Goal: Task Accomplishment & Management: Use online tool/utility

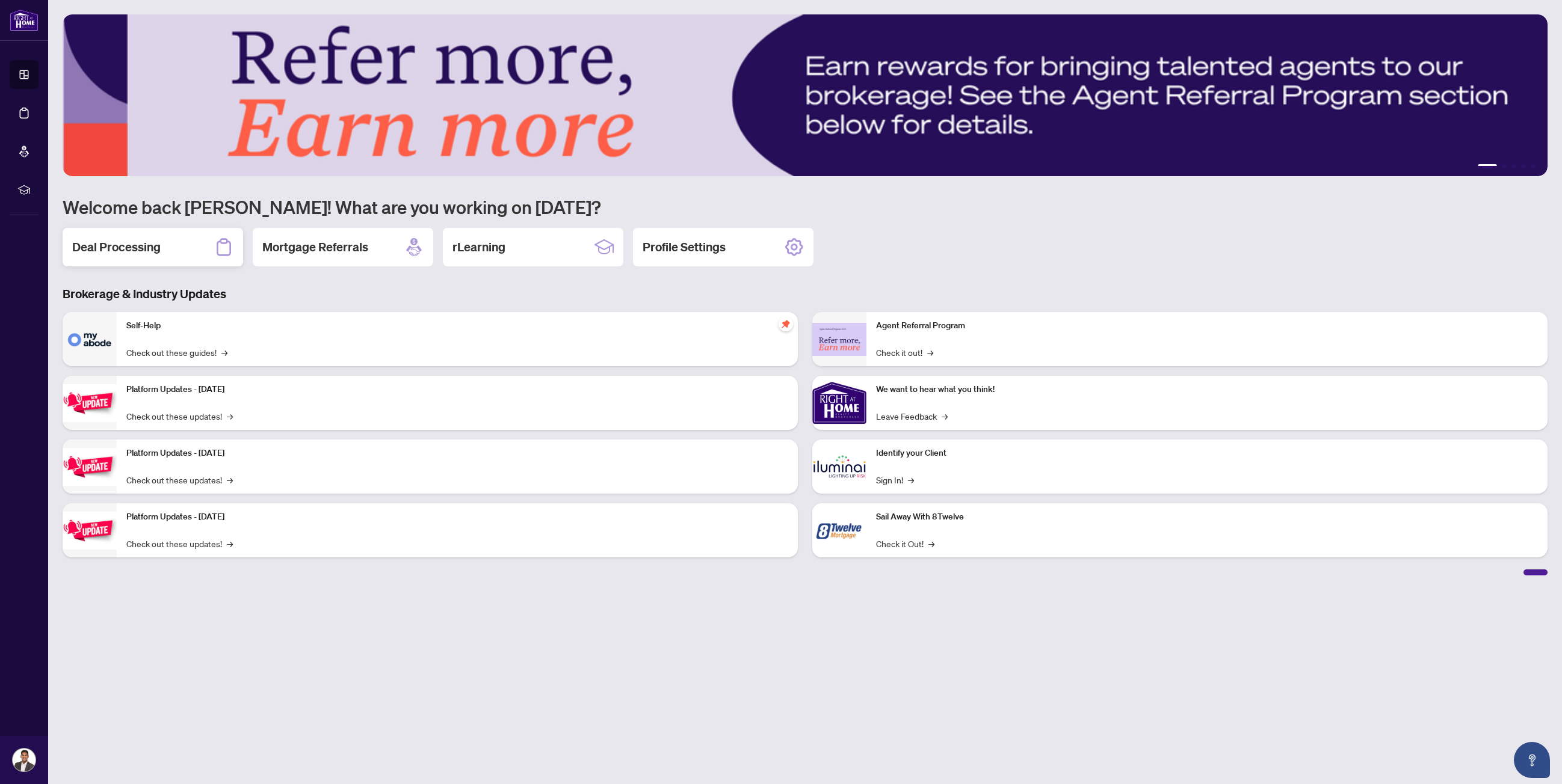
click at [134, 252] on h2 "Deal Processing" at bounding box center [116, 247] width 89 height 17
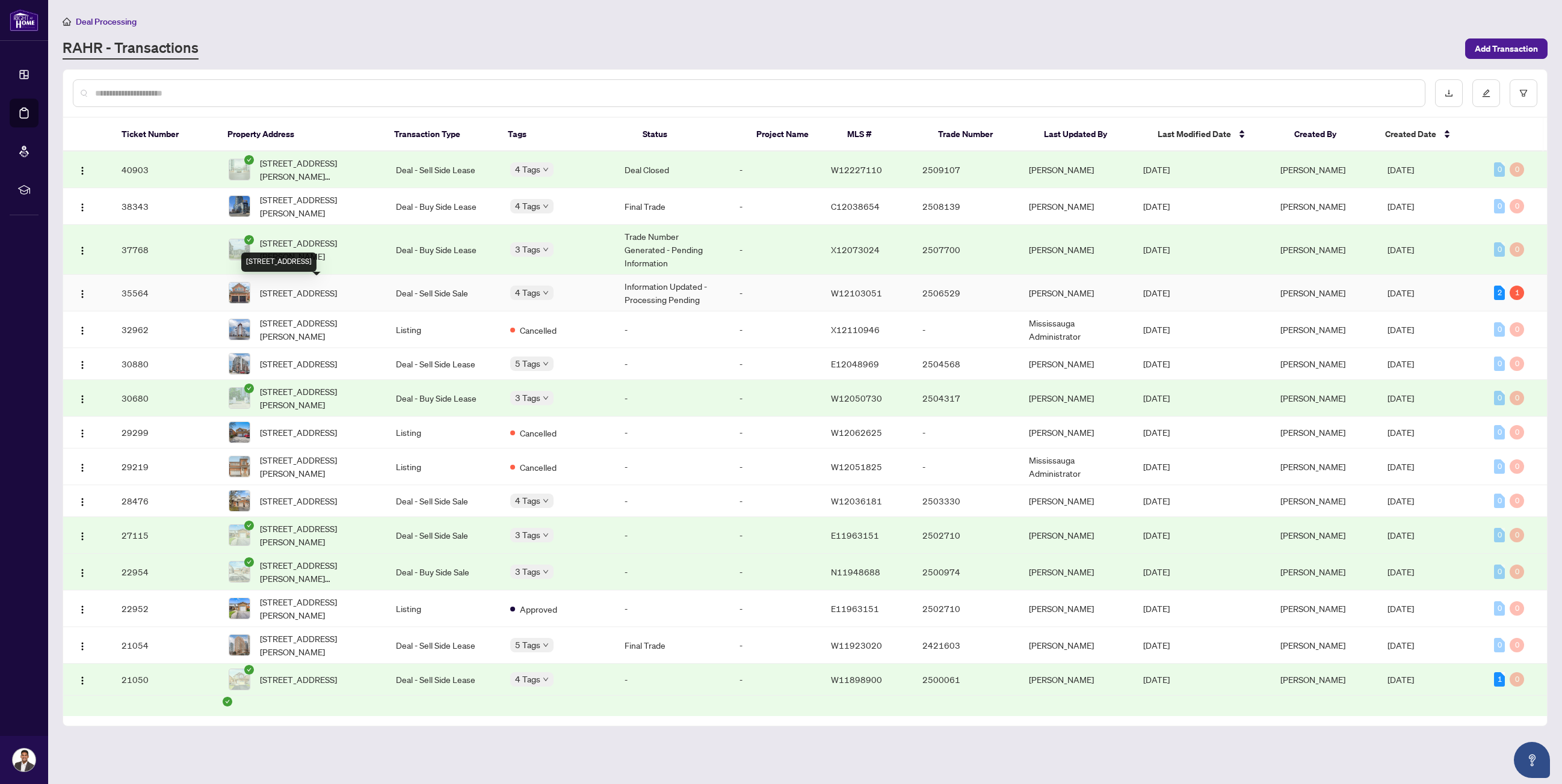
click at [337, 296] on span "2437 Yorktown Circ, Mississauga, Ontario L5M 5Y1, Canada" at bounding box center [298, 292] width 77 height 13
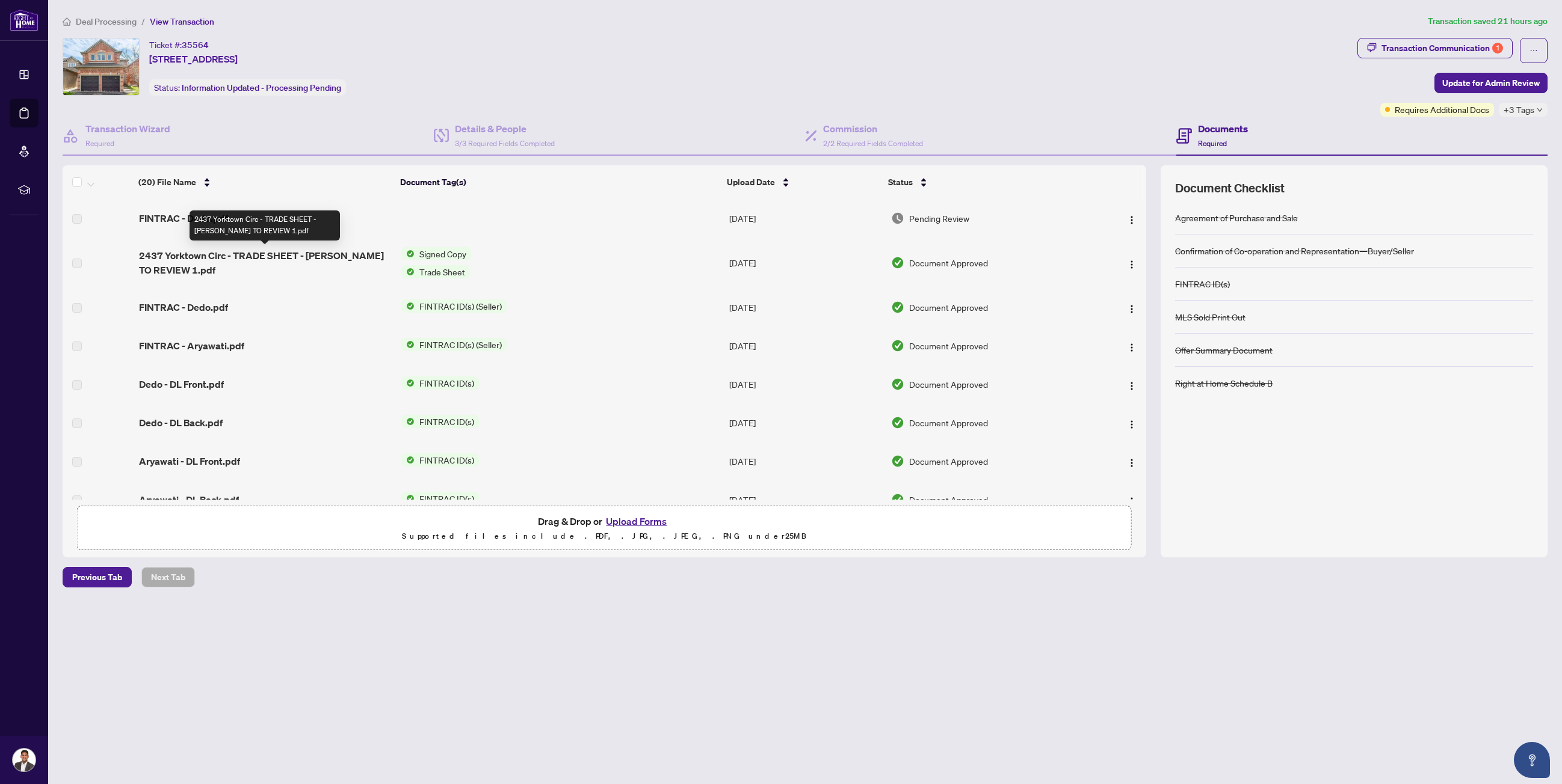
click at [264, 272] on span "2437 Yorktown Circ - TRADE SHEET - VANESSA TO REVIEW 1.pdf" at bounding box center [266, 262] width 252 height 29
click at [219, 257] on span "2437 Yorktown Circ - TRADE SHEET - VANESSA TO REVIEW 1.pdf" at bounding box center [266, 262] width 252 height 29
click at [180, 279] on td "2437 Yorktown Circ - TRADE SHEET - VANESSA TO REVIEW 1.pdf" at bounding box center [266, 263] width 262 height 51
click at [170, 270] on span "2437 Yorktown Circ - TRADE SHEET - VANESSA TO REVIEW 1.pdf" at bounding box center [266, 262] width 252 height 29
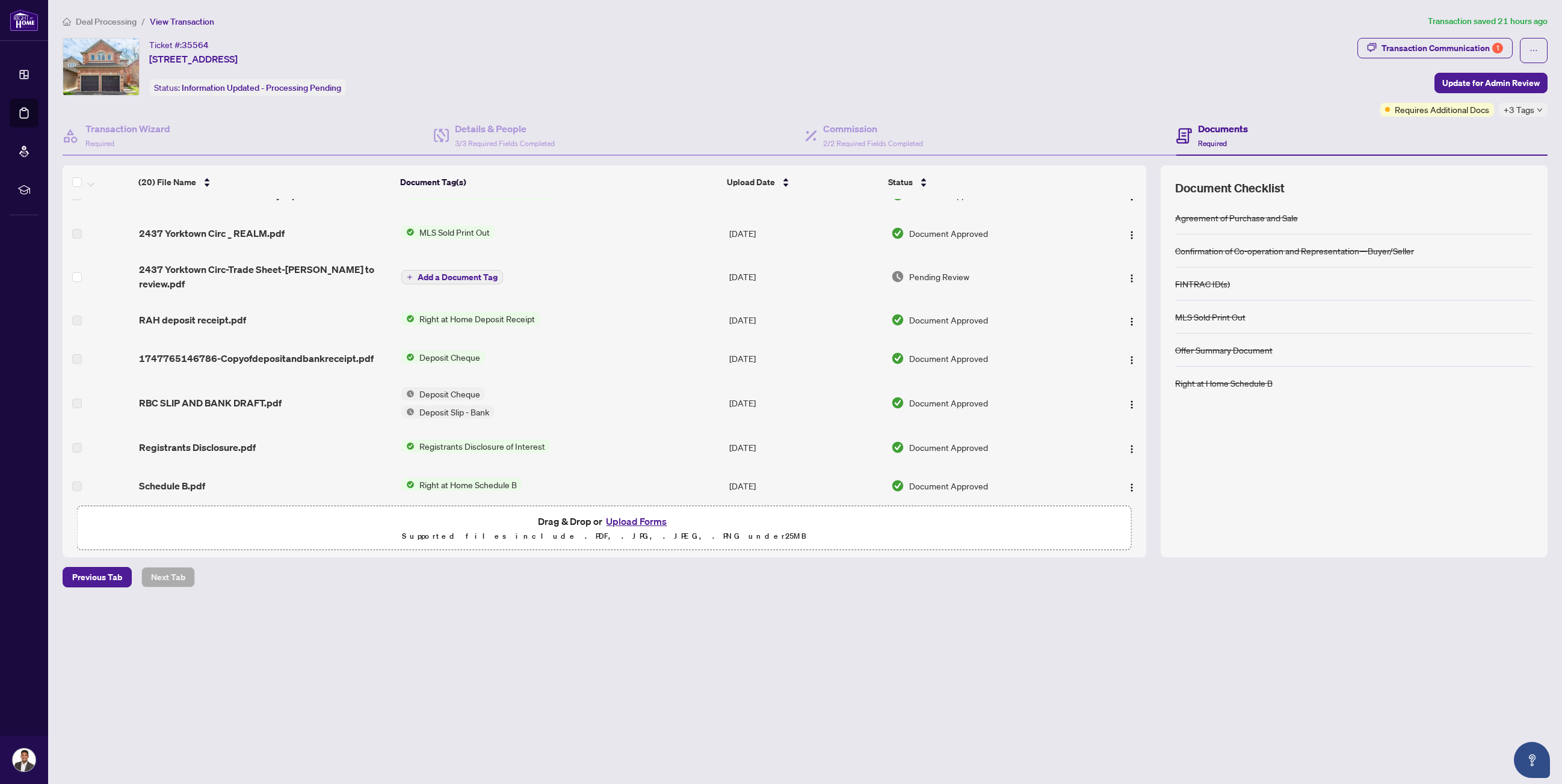
scroll to position [510, 0]
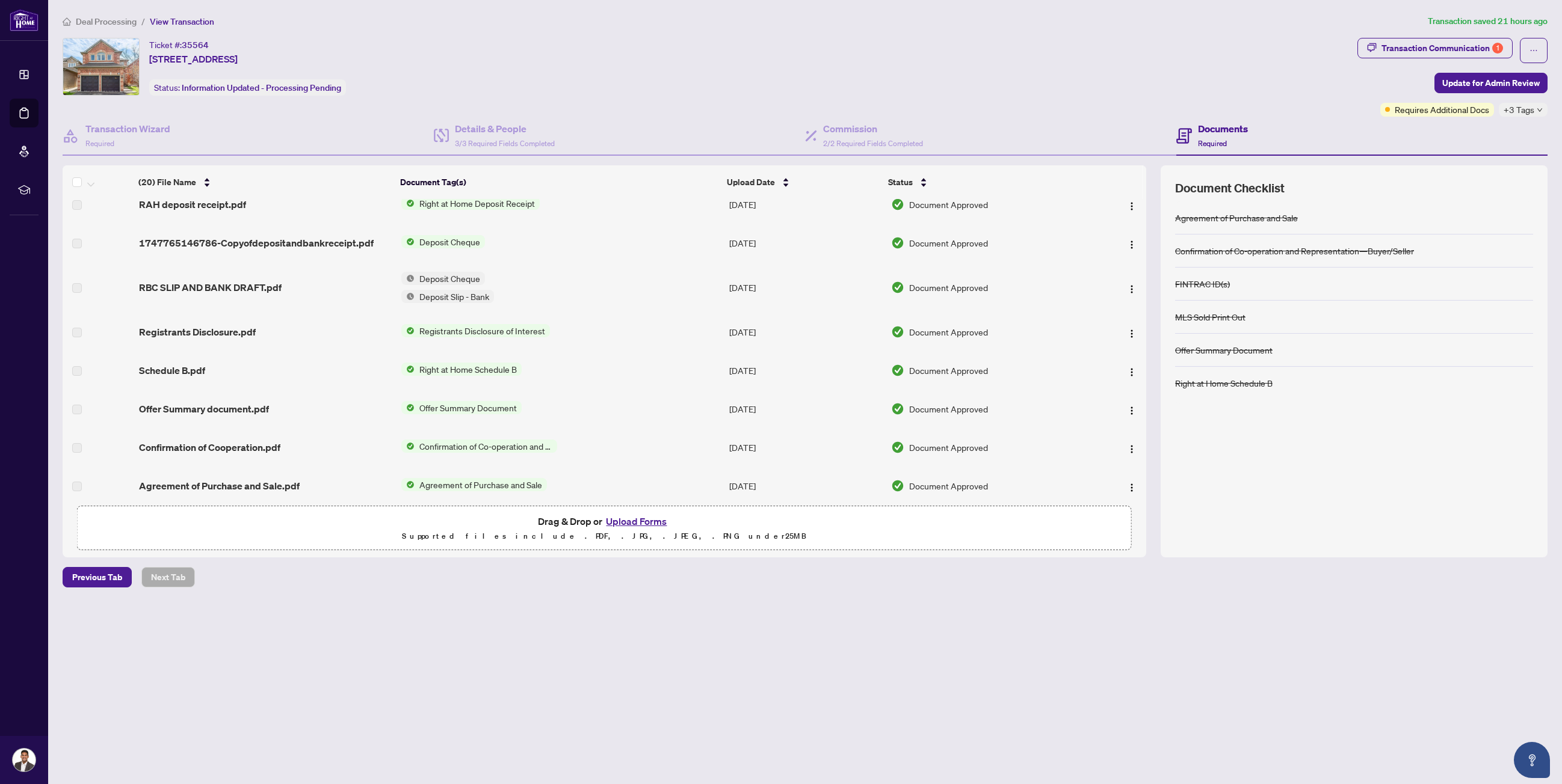
click at [539, 35] on div "Deal Processing / View Transaction Transaction saved 21 hours ago Ticket #: 355…" at bounding box center [804, 322] width 1494 height 615
